Goal: Contribute content

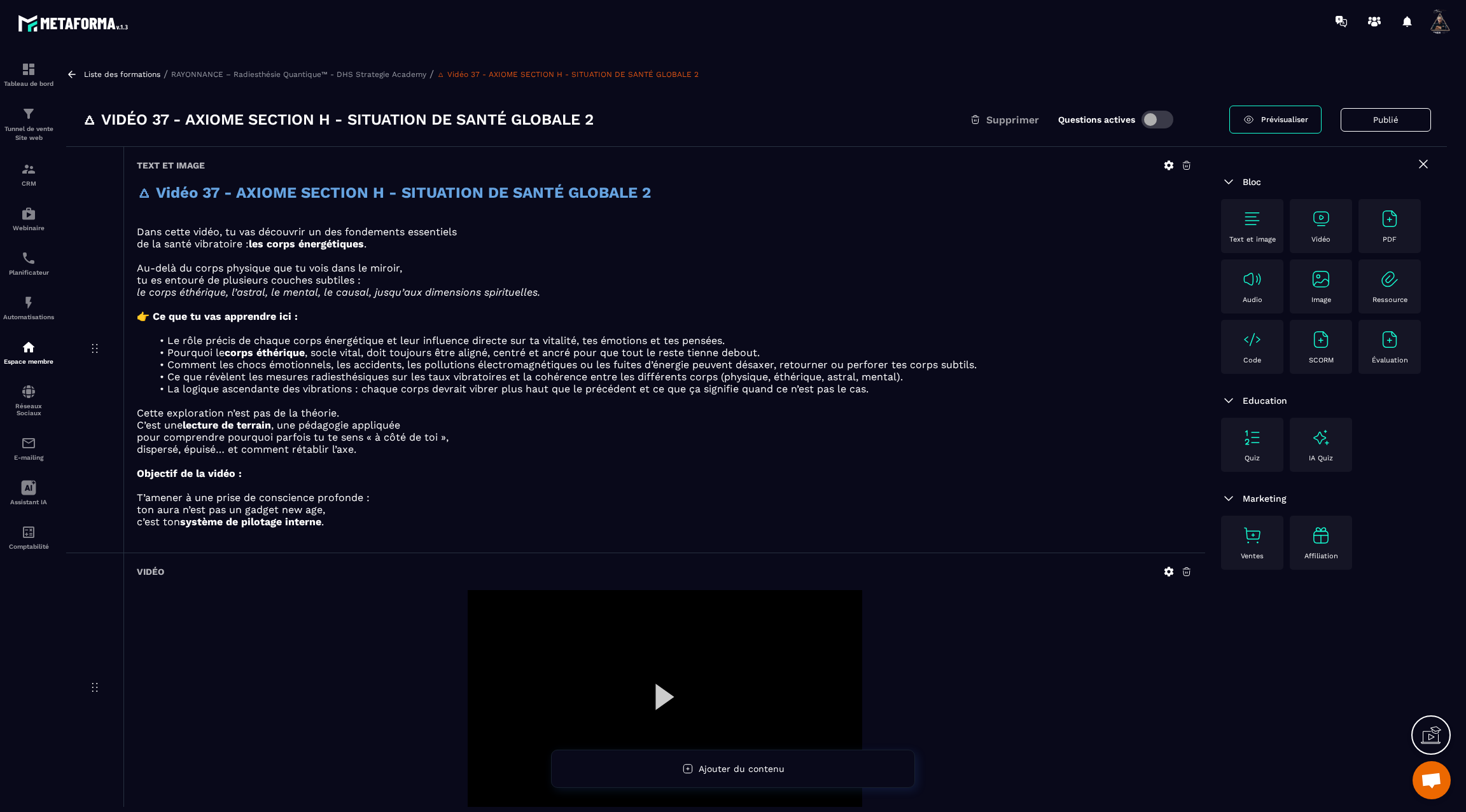
click at [77, 77] on icon at bounding box center [71, 74] width 11 height 11
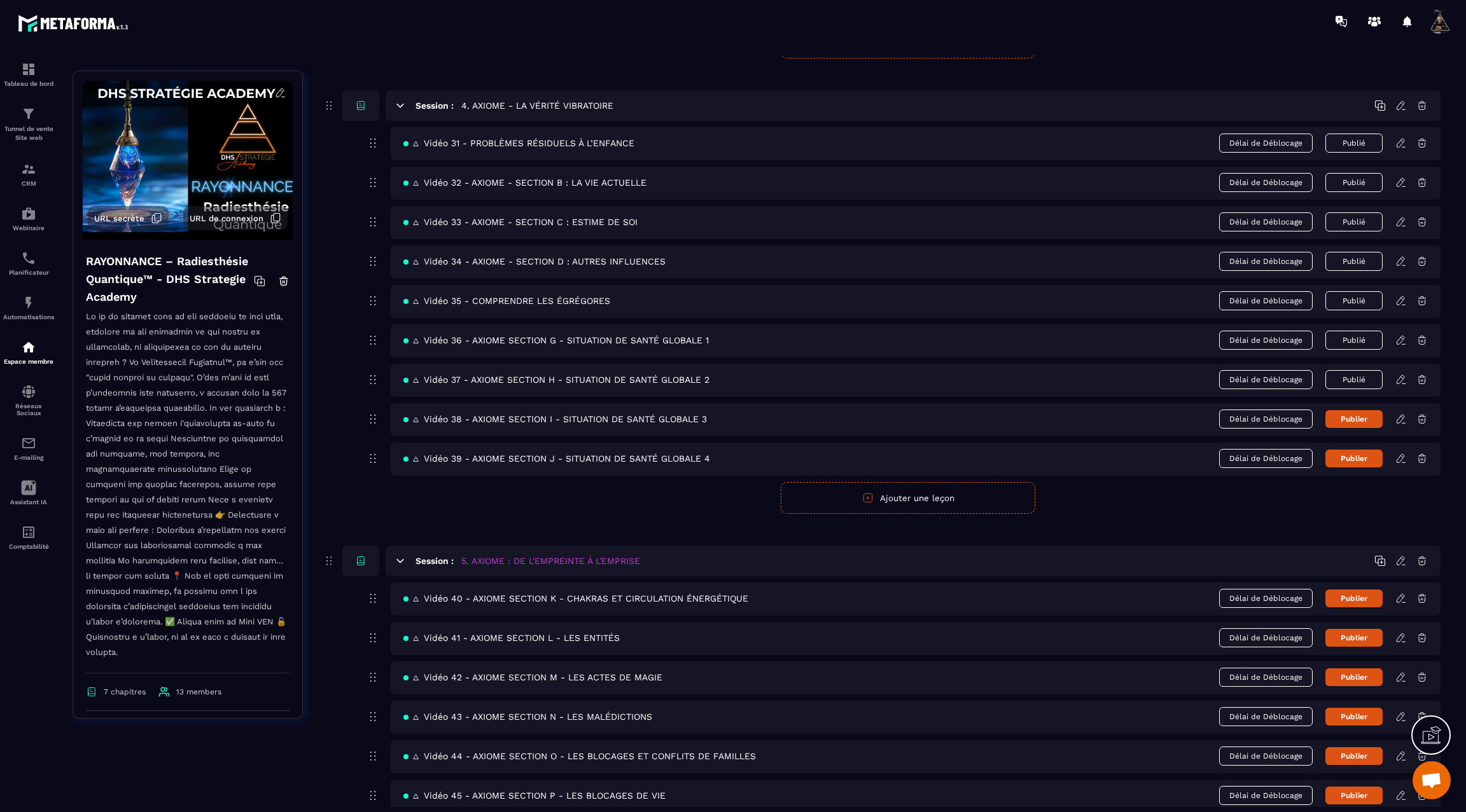
scroll to position [1545, 0]
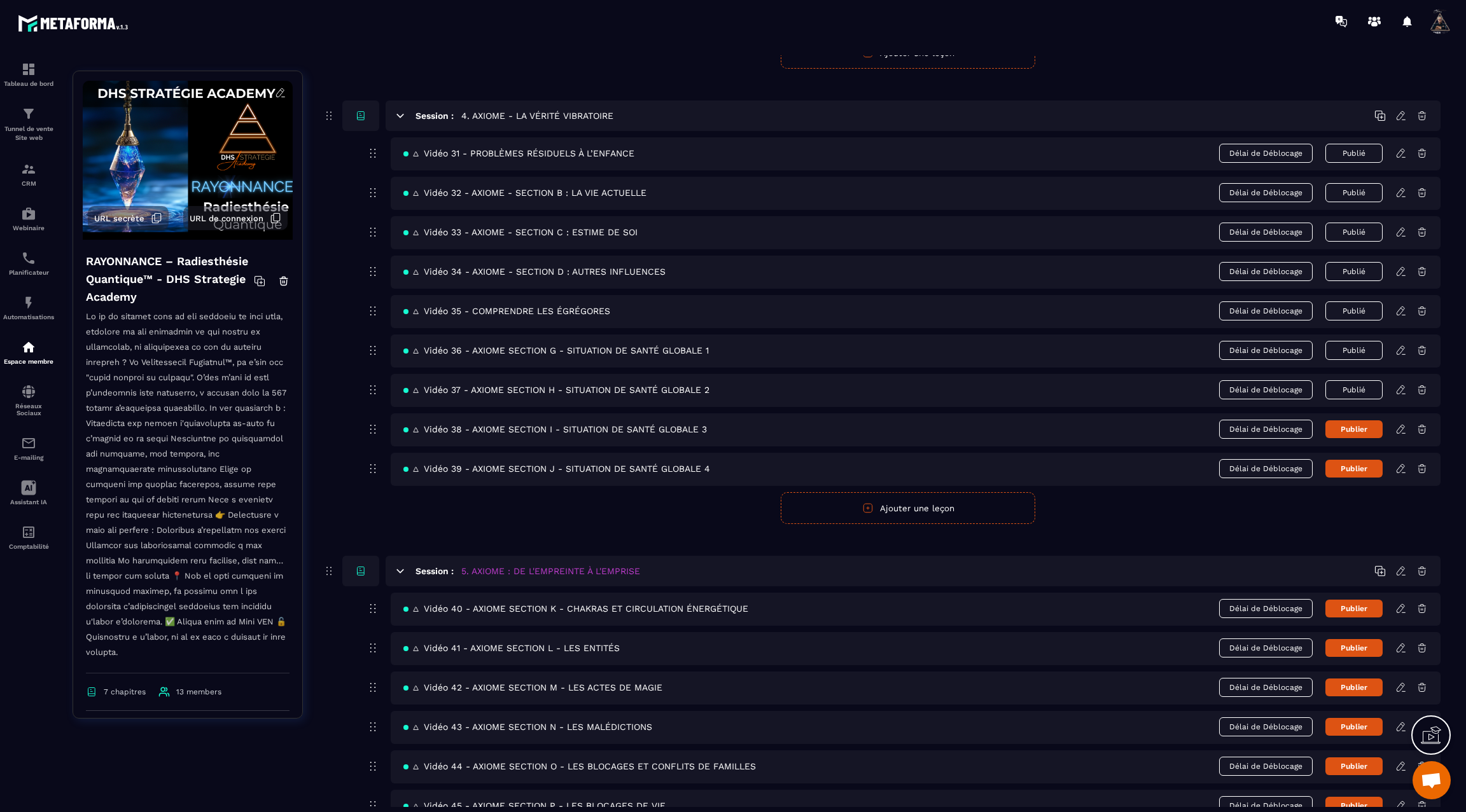
click at [1398, 424] on icon at bounding box center [1401, 429] width 11 height 11
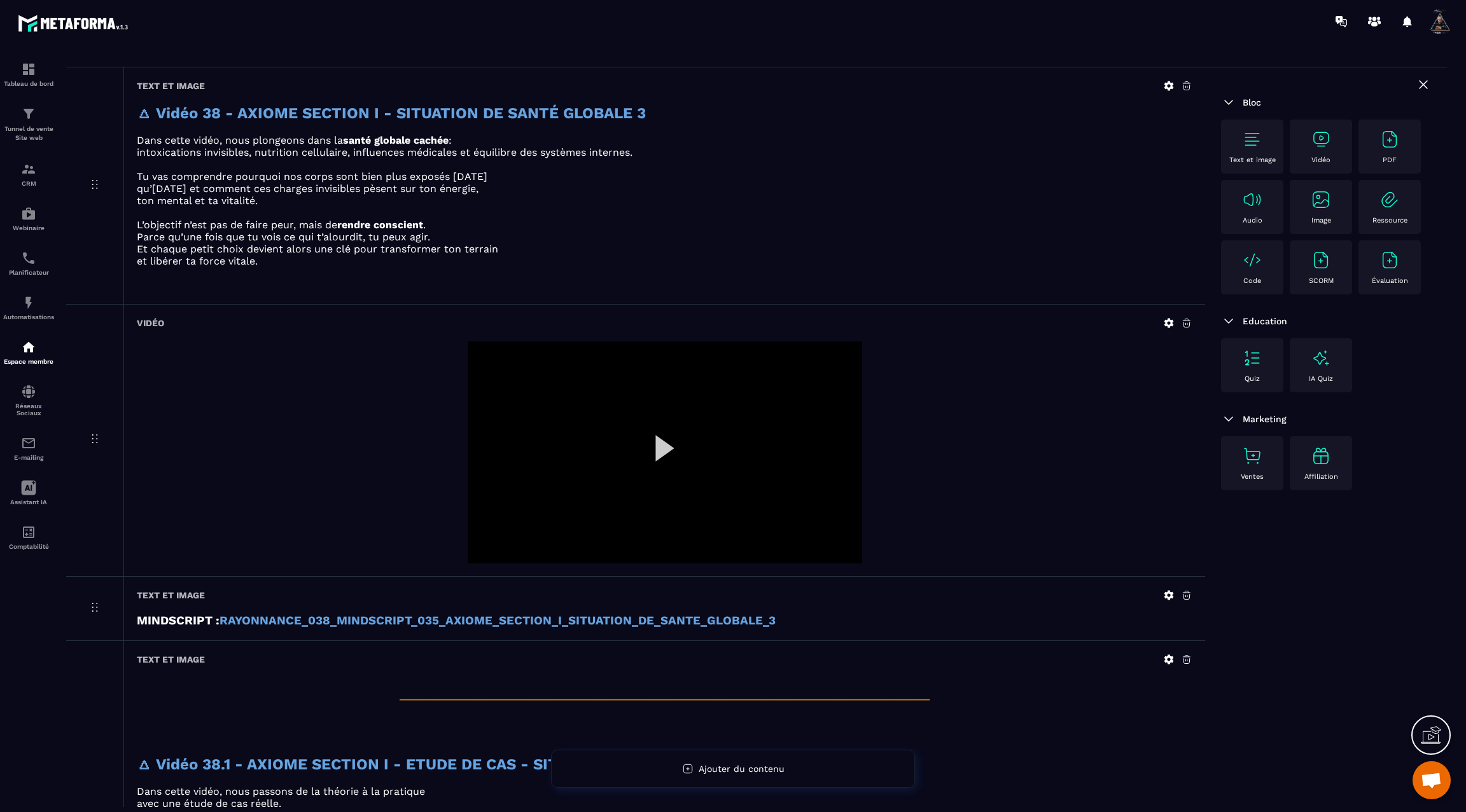
scroll to position [100, 0]
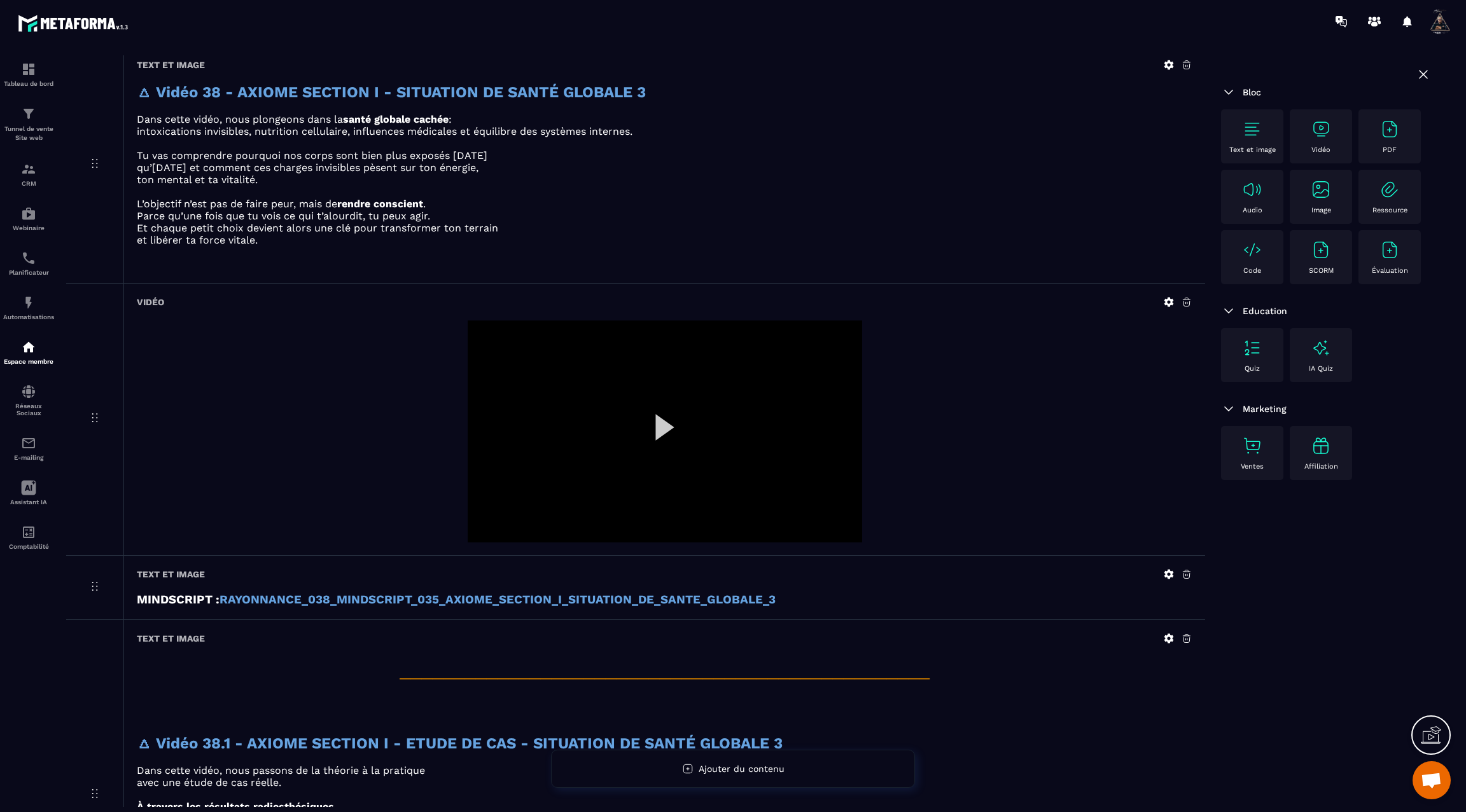
click at [1171, 305] on div "Vidéo" at bounding box center [664, 419] width 1082 height 272
click at [1170, 299] on icon at bounding box center [1169, 302] width 10 height 10
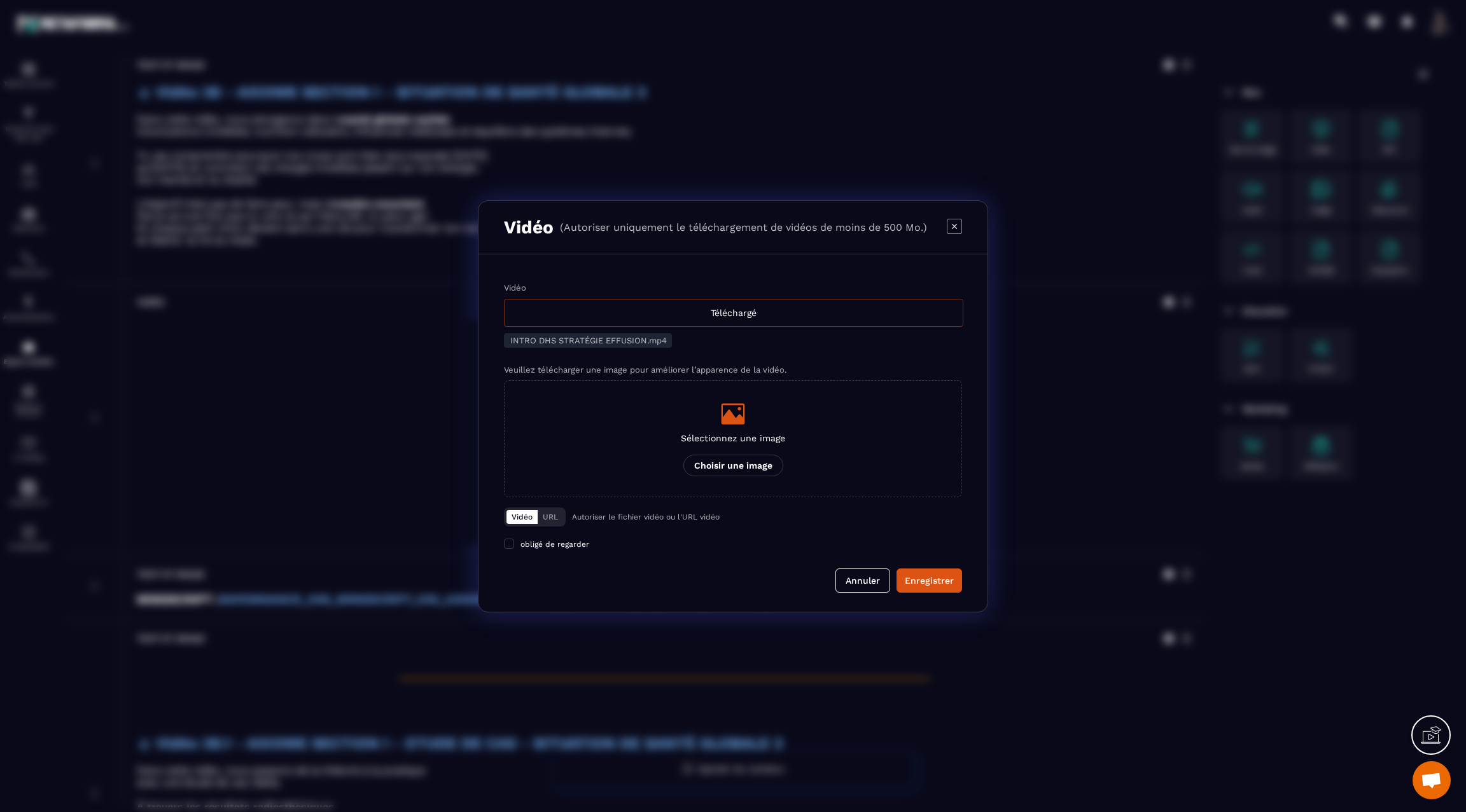
click at [765, 306] on div "Téléchargé" at bounding box center [734, 313] width 460 height 28
click at [0, 0] on input "Vidéo Téléchargé" at bounding box center [0, 0] width 0 height 0
click at [939, 580] on div "Enregistrer" at bounding box center [929, 580] width 49 height 13
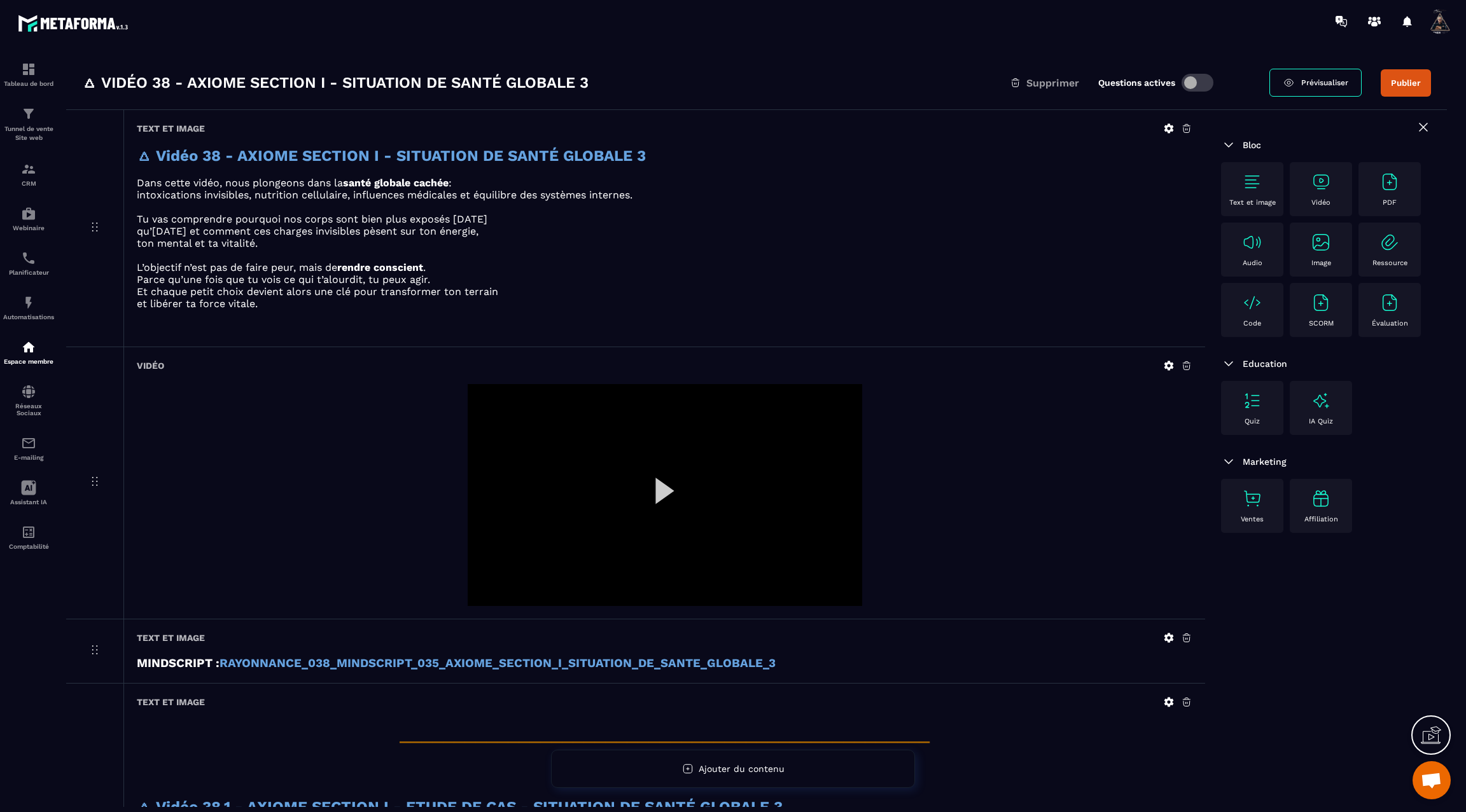
scroll to position [75, 0]
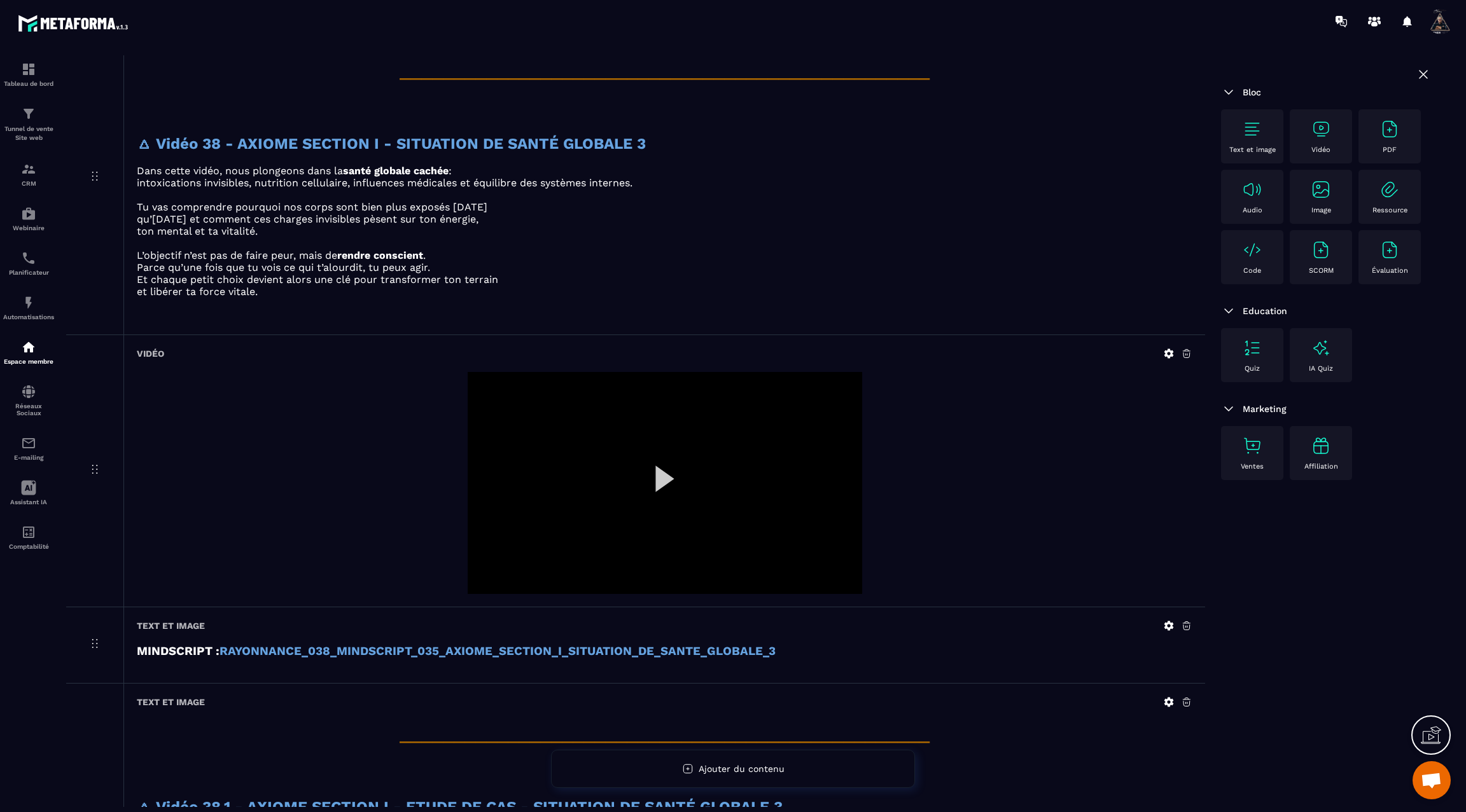
scroll to position [4466, 0]
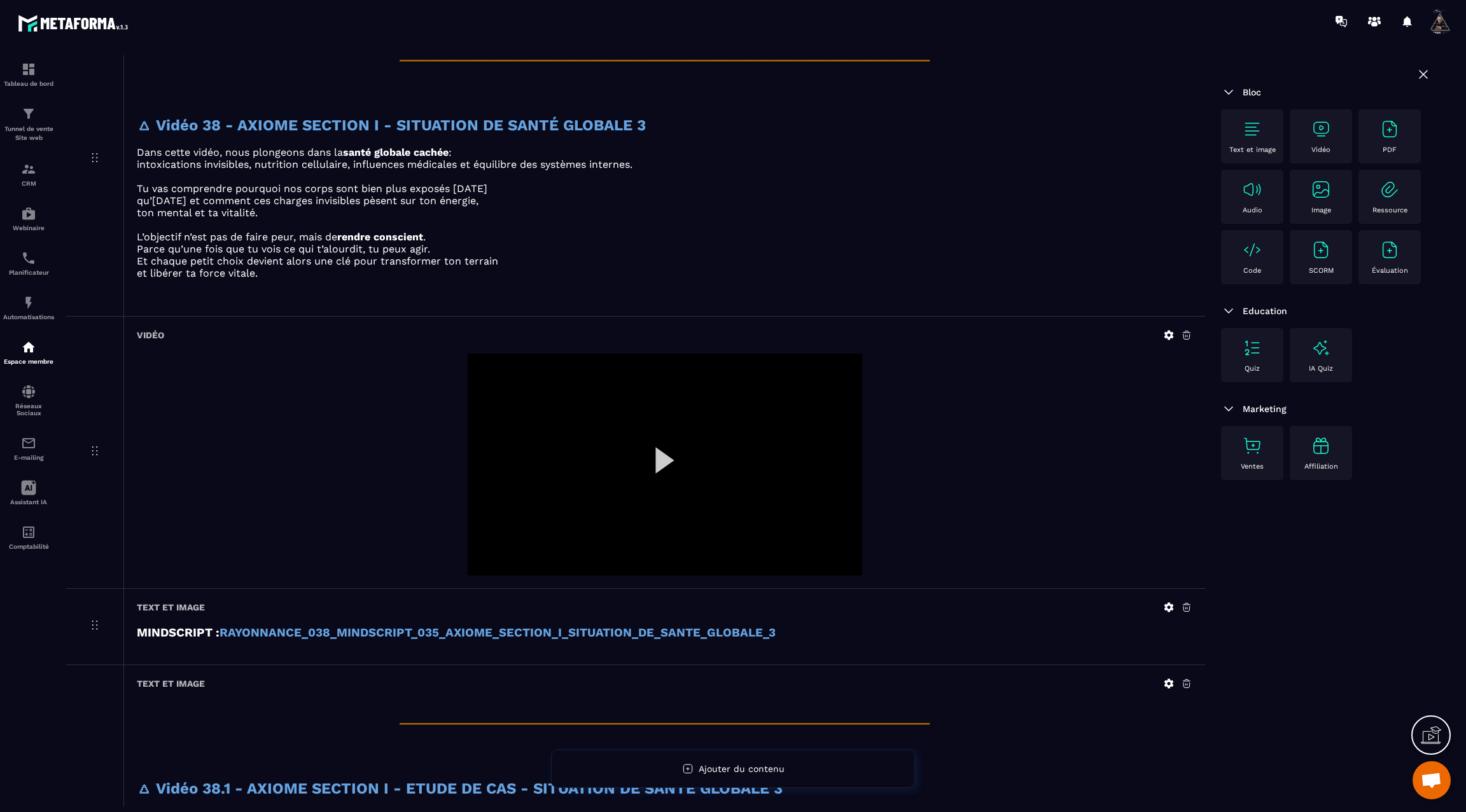
click at [1169, 330] on icon at bounding box center [1168, 335] width 11 height 11
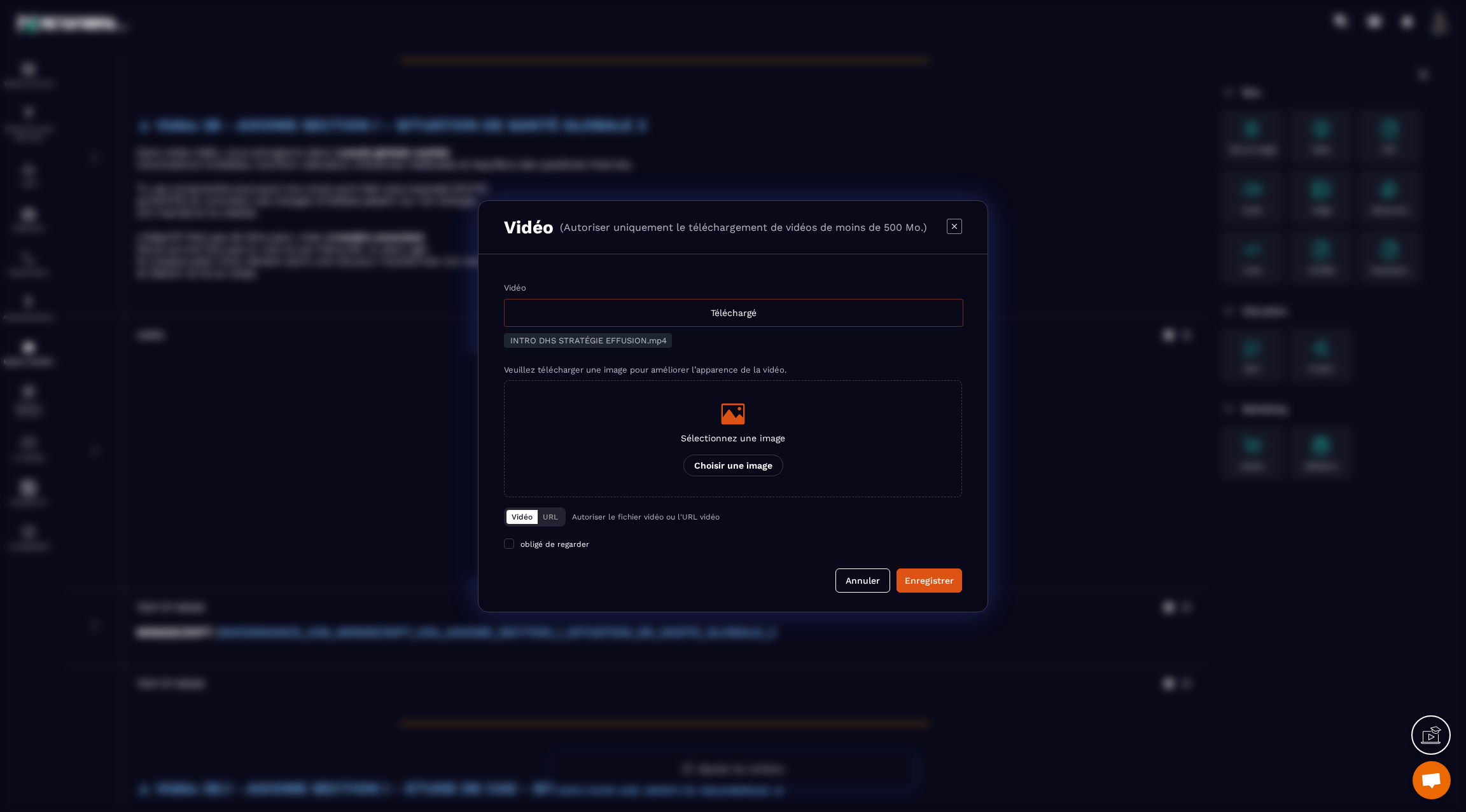
click at [763, 313] on div "Téléchargé" at bounding box center [734, 313] width 460 height 28
click at [0, 0] on input "Vidéo Téléchargé" at bounding box center [0, 0] width 0 height 0
click at [907, 574] on div "Enregistrer" at bounding box center [929, 580] width 49 height 13
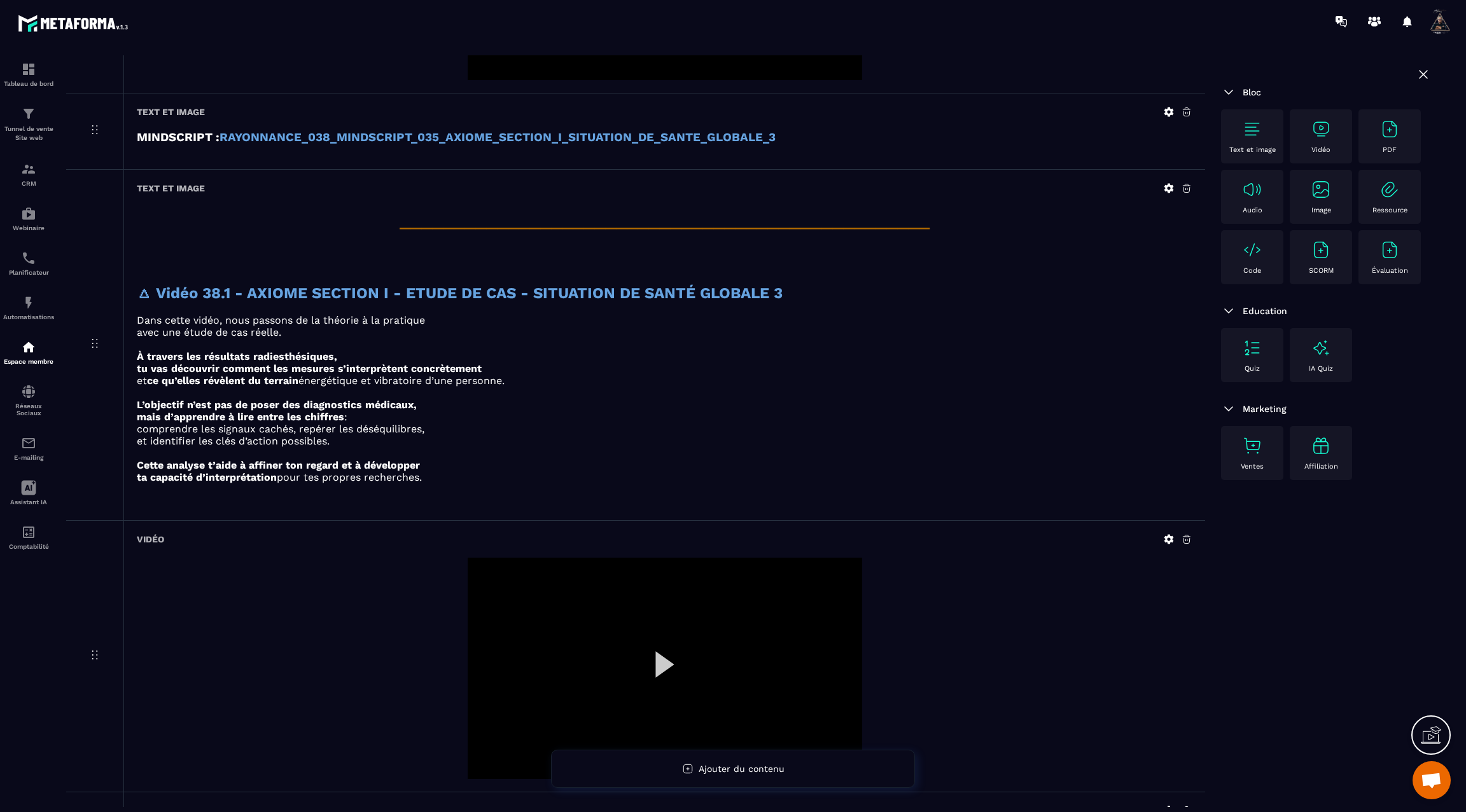
scroll to position [5084, 0]
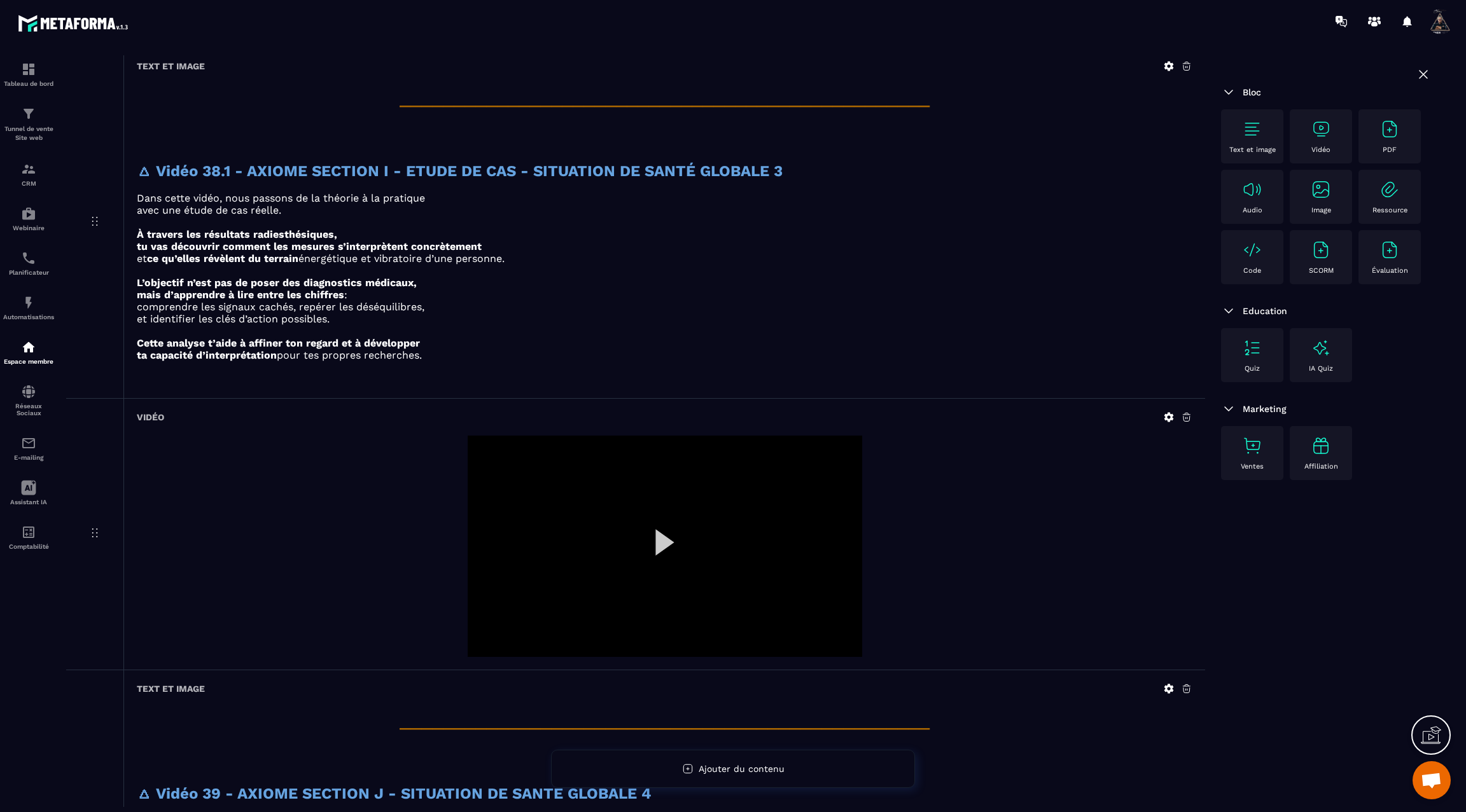
click at [1168, 412] on icon at bounding box center [1168, 417] width 11 height 11
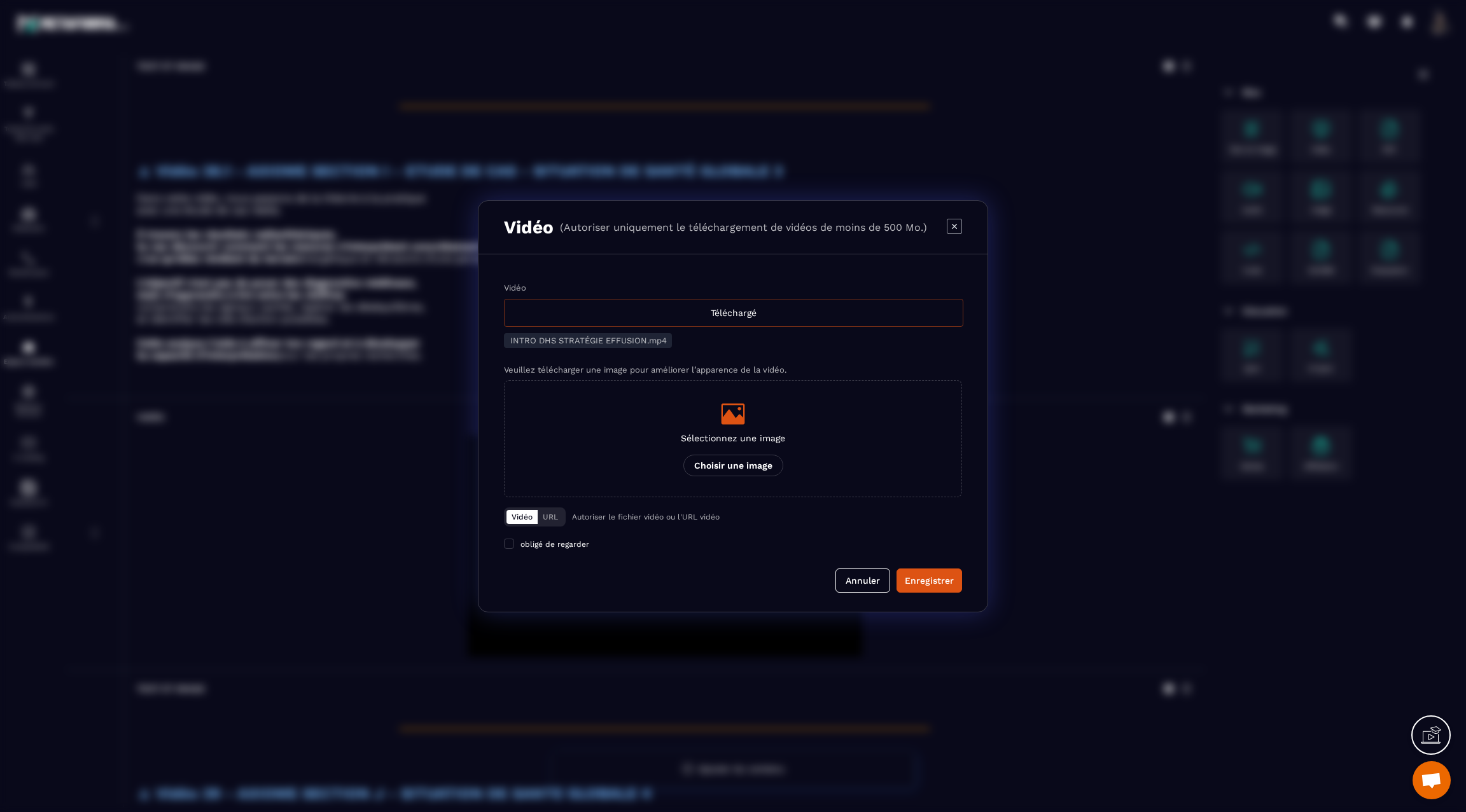
click at [698, 312] on div "Téléchargé" at bounding box center [734, 313] width 460 height 28
click at [0, 0] on input "Vidéo Téléchargé" at bounding box center [0, 0] width 0 height 0
click at [927, 580] on div "Enregistrer" at bounding box center [929, 580] width 49 height 13
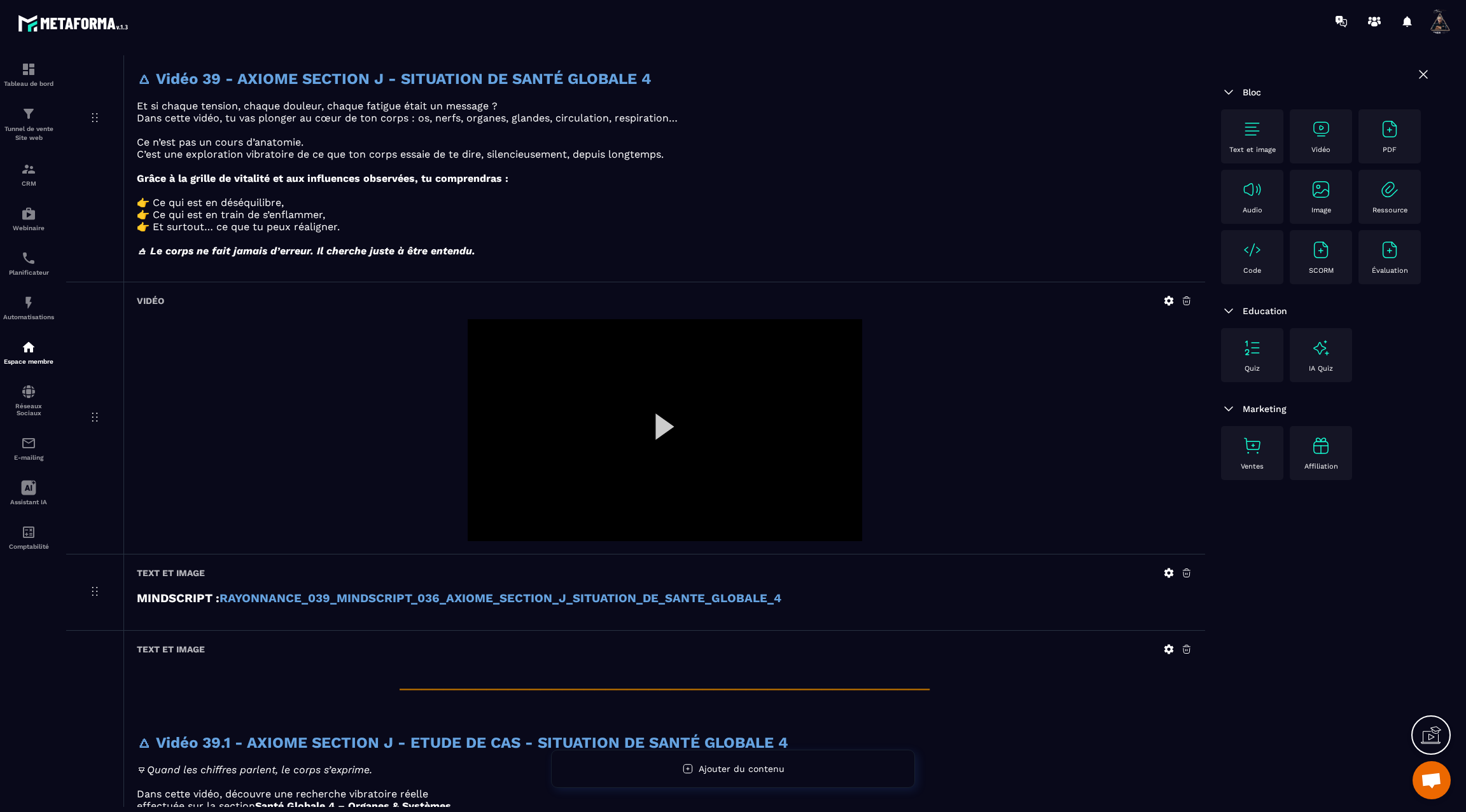
scroll to position [5838, 0]
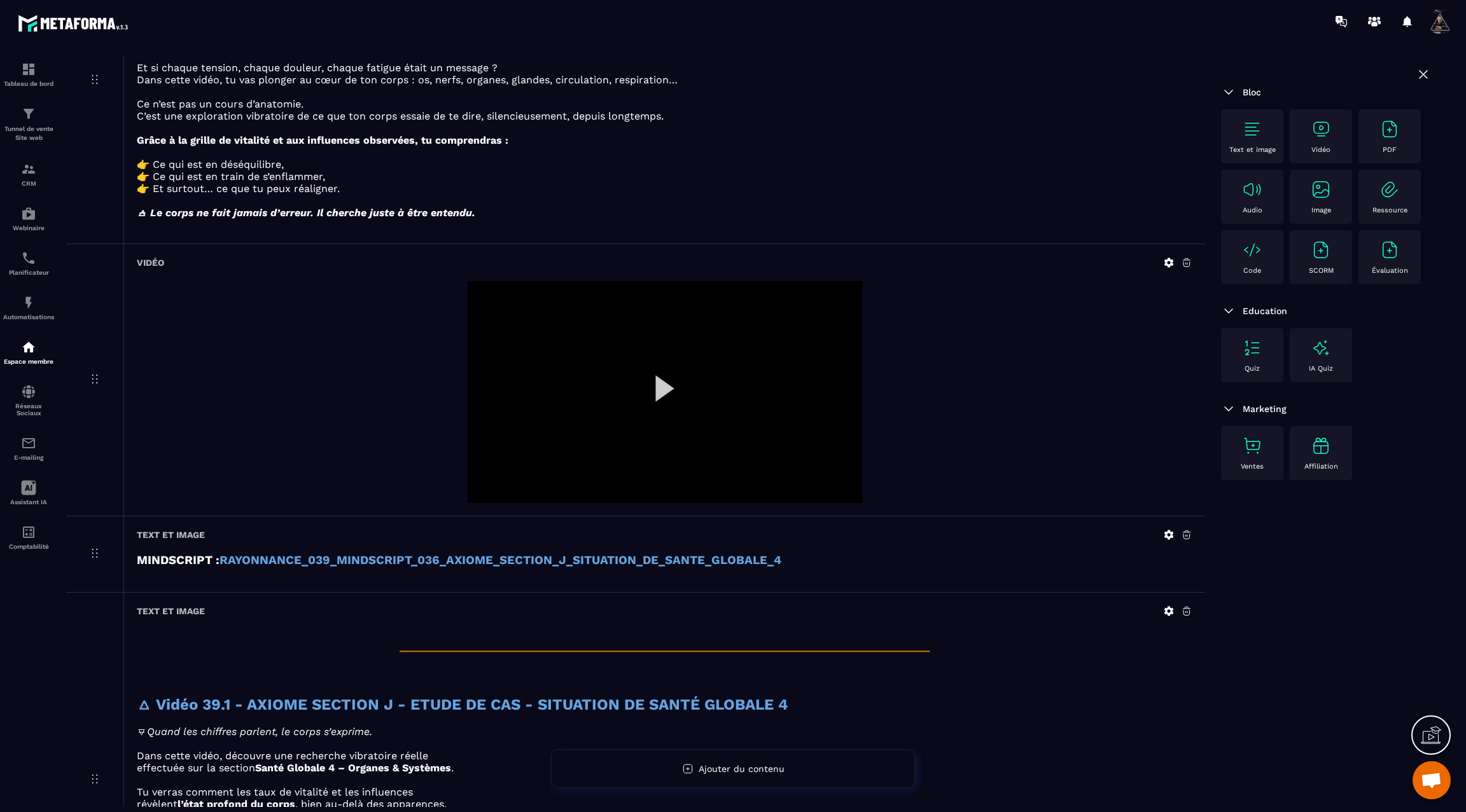
click at [1248, 136] on img at bounding box center [1252, 129] width 20 height 20
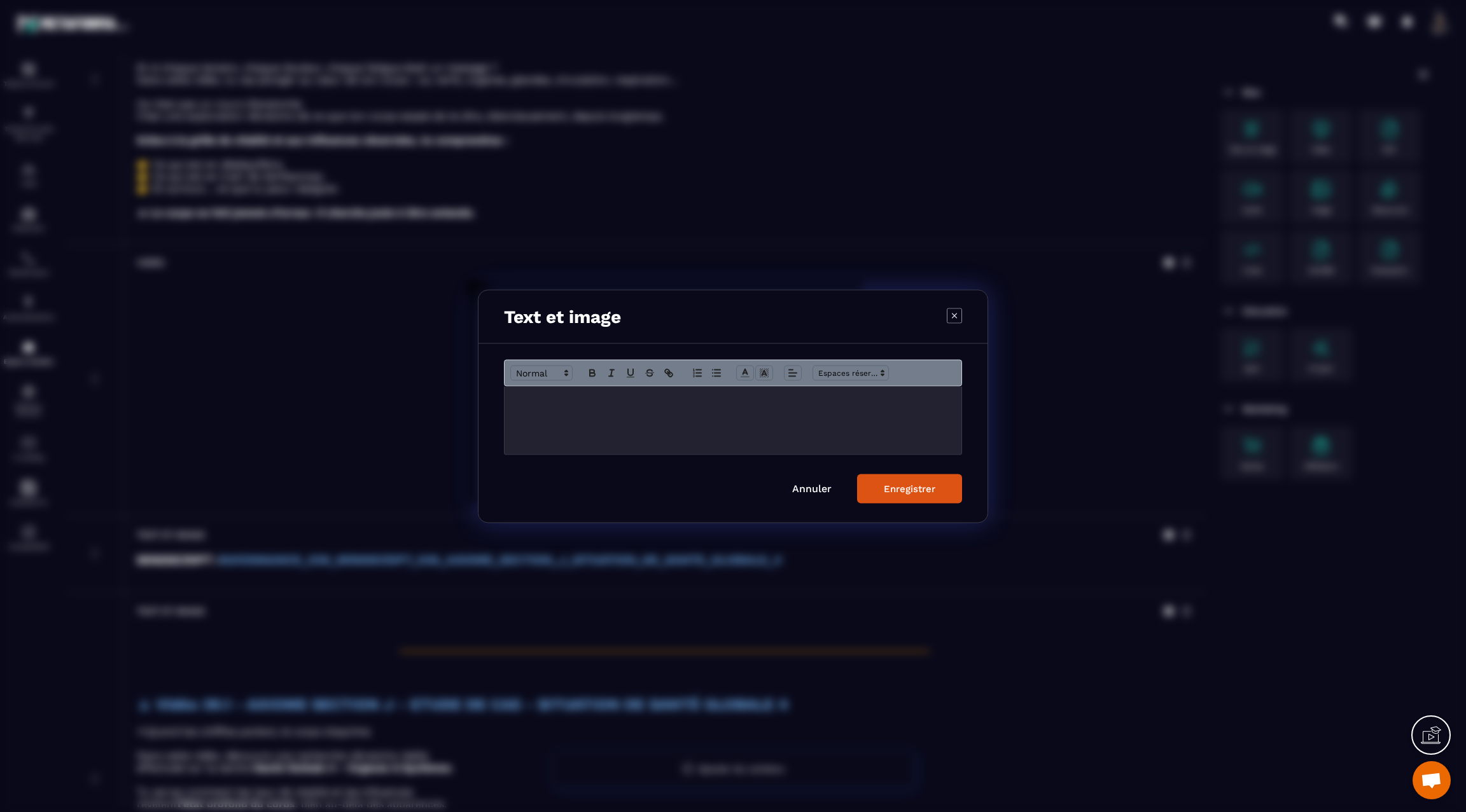
click at [724, 402] on p "Modal window" at bounding box center [733, 399] width 438 height 11
click at [871, 495] on button "Enregistrer" at bounding box center [910, 489] width 105 height 30
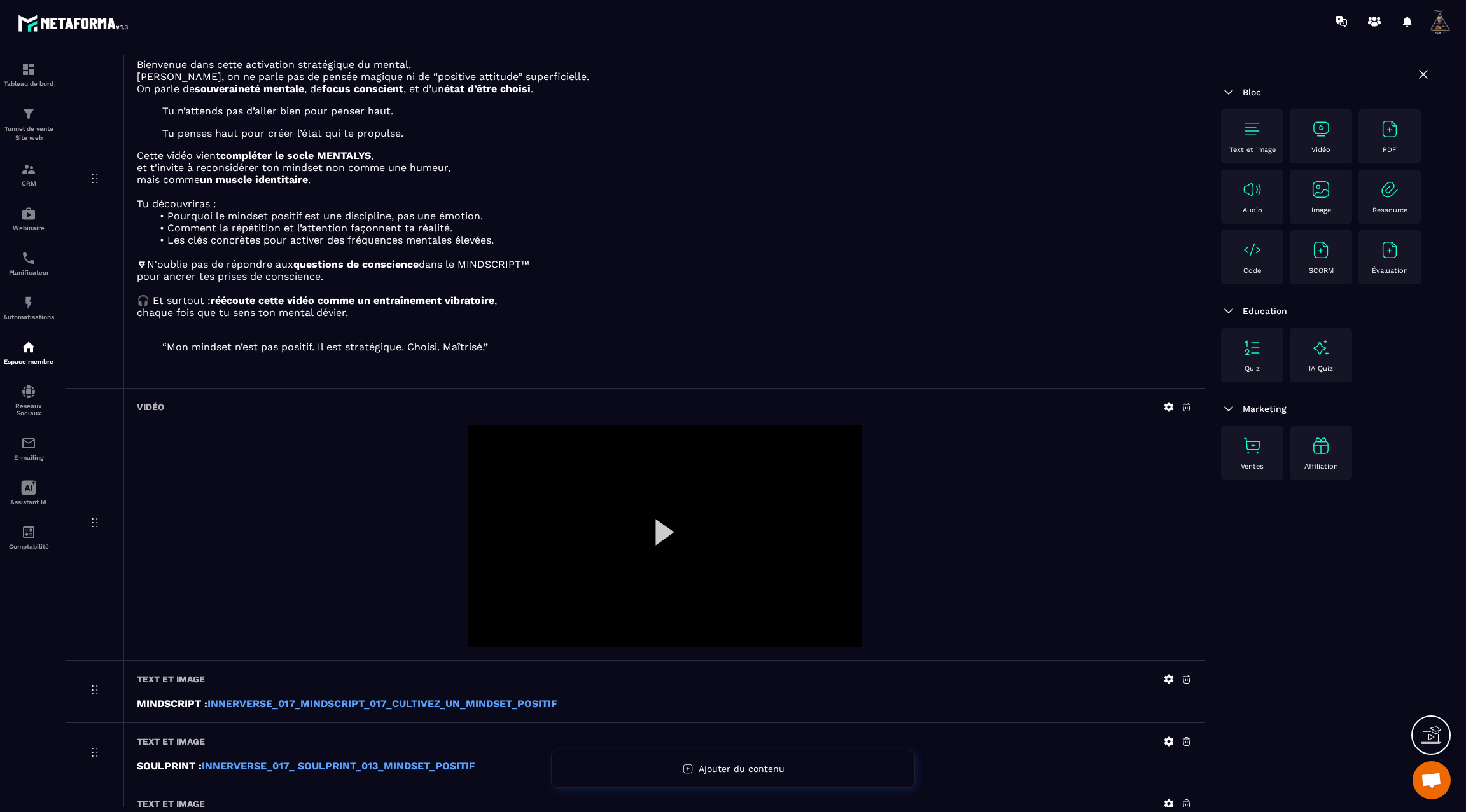
scroll to position [0, 0]
